Goal: Navigation & Orientation: Find specific page/section

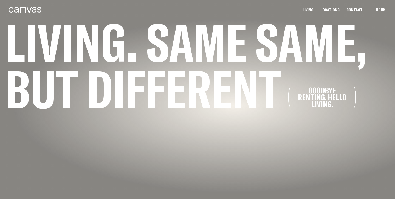
click at [310, 13] on ul "Living Locations Contact Book Communa" at bounding box center [347, 10] width 96 height 14
click at [312, 10] on link "Living" at bounding box center [308, 10] width 14 height 6
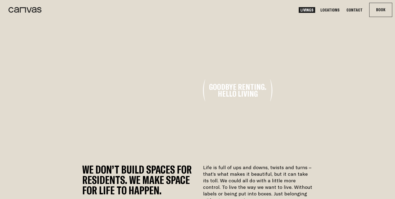
click at [332, 11] on link "Locations" at bounding box center [330, 10] width 22 height 6
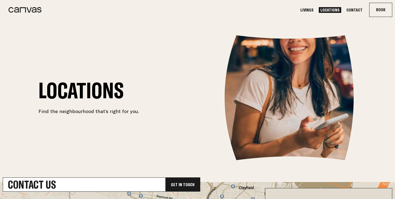
click at [317, 13] on ul "Livings Locations Contact Book Communa" at bounding box center [346, 10] width 98 height 14
click at [315, 10] on link "Livings" at bounding box center [307, 10] width 16 height 6
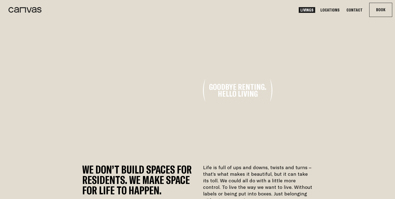
click at [360, 11] on link "Contact" at bounding box center [354, 10] width 19 height 6
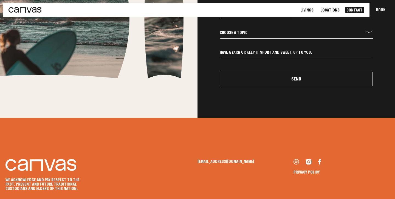
scroll to position [279, 0]
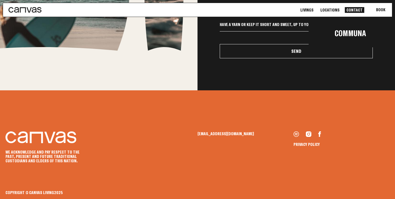
click at [377, 14] on div "Communa" at bounding box center [350, 30] width 83 height 36
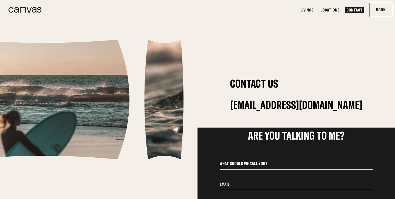
scroll to position [0, 0]
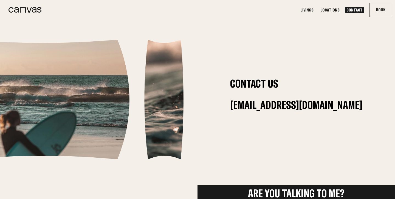
click at [38, 11] on icon at bounding box center [25, 9] width 33 height 5
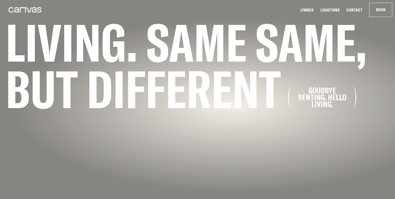
click at [315, 9] on link "Livings" at bounding box center [307, 10] width 16 height 6
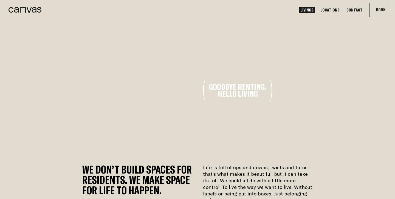
click at [312, 8] on link "Livings" at bounding box center [307, 10] width 16 height 6
click at [329, 8] on link "Locations" at bounding box center [330, 10] width 22 height 6
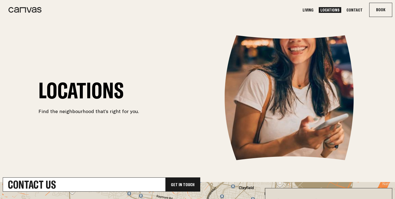
click at [315, 11] on link "Living" at bounding box center [308, 10] width 14 height 6
